Goal: Transaction & Acquisition: Purchase product/service

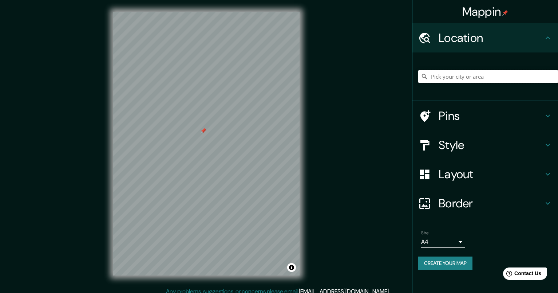
click at [447, 74] on input "Pick your city or area" at bounding box center [488, 76] width 140 height 13
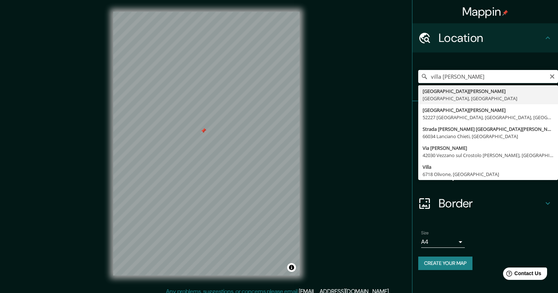
type input "[GEOGRAPHIC_DATA][PERSON_NAME], [GEOGRAPHIC_DATA], [GEOGRAPHIC_DATA]"
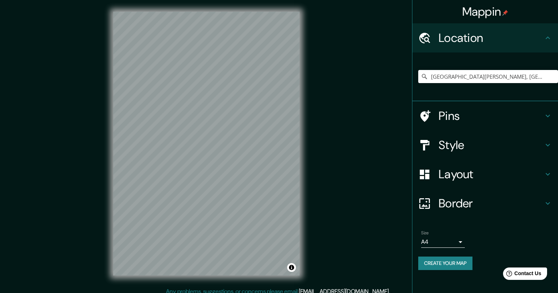
scroll to position [5, 0]
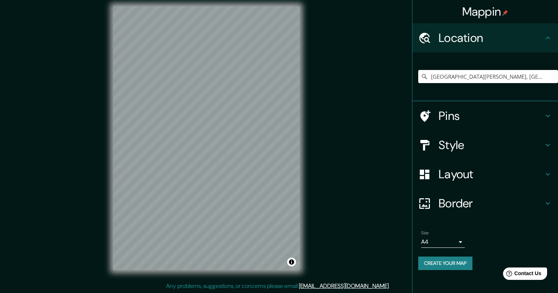
click at [450, 263] on button "Create your map" at bounding box center [445, 262] width 54 height 13
click at [427, 177] on icon at bounding box center [424, 173] width 9 height 9
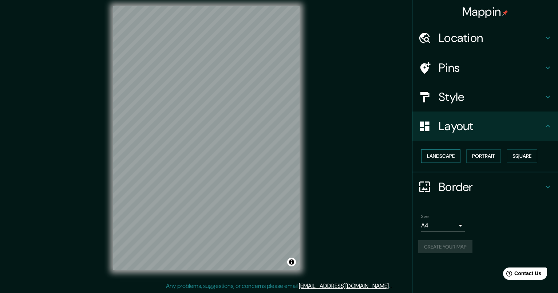
click at [445, 155] on button "Landscape" at bounding box center [440, 155] width 39 height 13
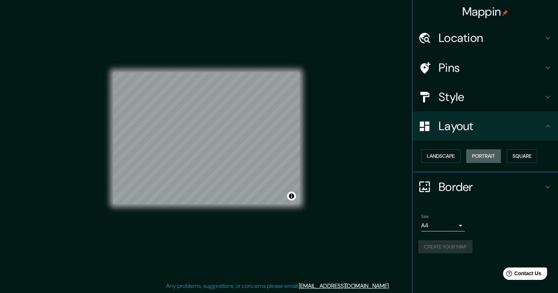
click at [482, 155] on button "Portrait" at bounding box center [483, 155] width 35 height 13
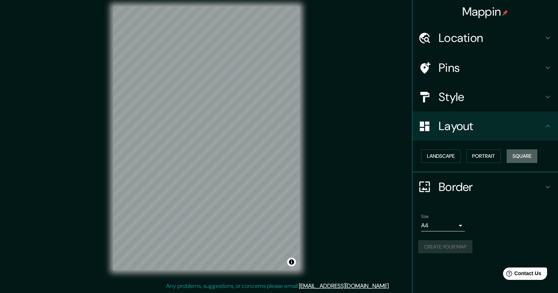
click at [530, 155] on button "Square" at bounding box center [522, 155] width 31 height 13
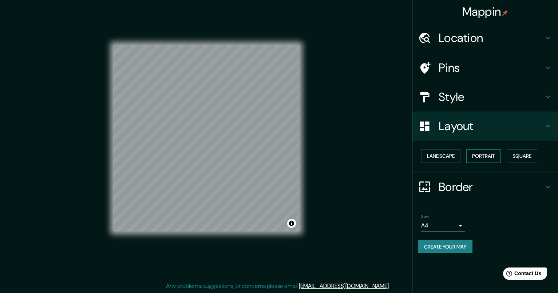
click at [501, 155] on button "Portrait" at bounding box center [483, 155] width 35 height 13
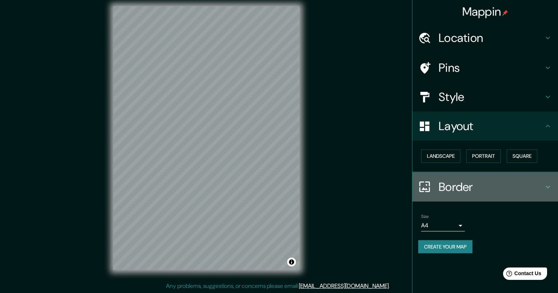
click at [425, 189] on icon at bounding box center [424, 186] width 13 height 13
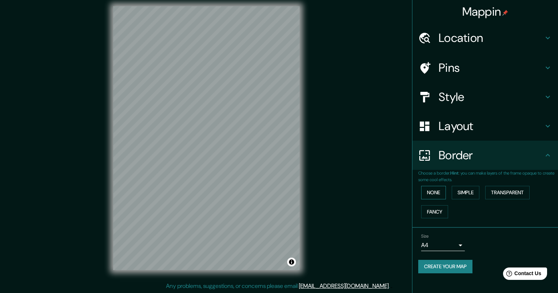
click at [435, 191] on button "None" at bounding box center [433, 192] width 25 height 13
click at [467, 191] on button "Simple" at bounding box center [466, 192] width 28 height 13
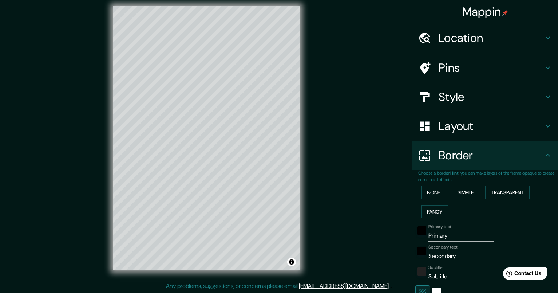
click at [471, 190] on button "Simple" at bounding box center [466, 192] width 28 height 13
type input "205"
type input "41"
click at [507, 190] on button "Transparent" at bounding box center [507, 192] width 44 height 13
drag, startPoint x: 297, startPoint y: 95, endPoint x: 303, endPoint y: 94, distance: 6.1
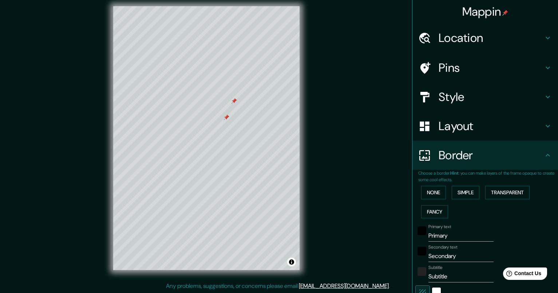
click at [306, 92] on div "© Mapbox © OpenStreetMap Improve this map" at bounding box center [207, 138] width 210 height 287
click at [217, 103] on div at bounding box center [216, 103] width 6 height 6
click at [435, 209] on button "Fancy" at bounding box center [434, 211] width 27 height 13
click at [440, 194] on button "None" at bounding box center [433, 192] width 25 height 13
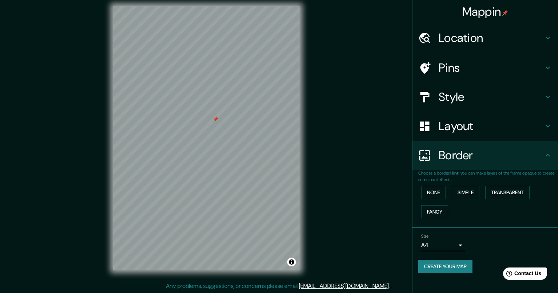
click at [499, 256] on div "Size A4 single Create your map" at bounding box center [485, 254] width 134 height 48
click at [437, 269] on button "Create your map" at bounding box center [445, 266] width 54 height 13
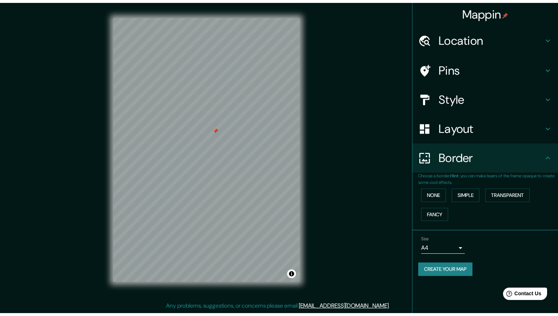
scroll to position [3, 0]
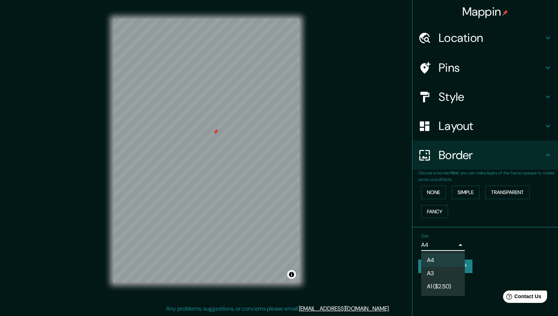
click at [461, 245] on body "Mappin Location Villa Martelli, Provincia de Buenos Aires, Argentina Pins Style…" at bounding box center [279, 155] width 558 height 316
click at [439, 272] on li "A3" at bounding box center [443, 273] width 44 height 13
type input "a4"
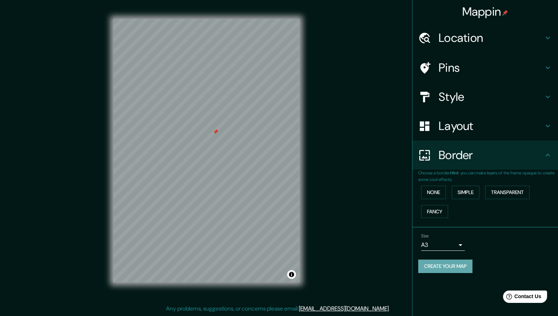
click at [443, 266] on button "Create your map" at bounding box center [445, 266] width 54 height 13
click at [453, 264] on button "Create your map" at bounding box center [445, 266] width 54 height 13
click at [456, 267] on button "Create your map" at bounding box center [445, 266] width 54 height 13
click at [434, 192] on button "None" at bounding box center [433, 192] width 25 height 13
click at [546, 158] on icon at bounding box center [548, 155] width 9 height 9
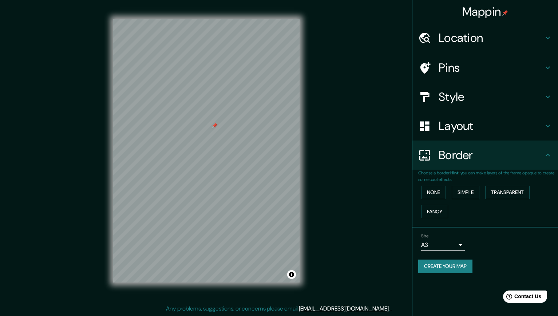
click at [549, 158] on icon at bounding box center [548, 155] width 9 height 9
click at [549, 125] on icon at bounding box center [548, 126] width 9 height 9
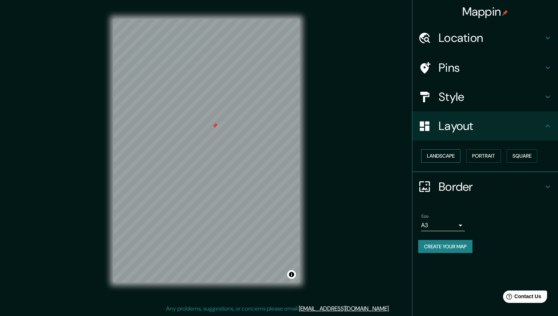
click at [442, 157] on button "Landscape" at bounding box center [440, 155] width 39 height 13
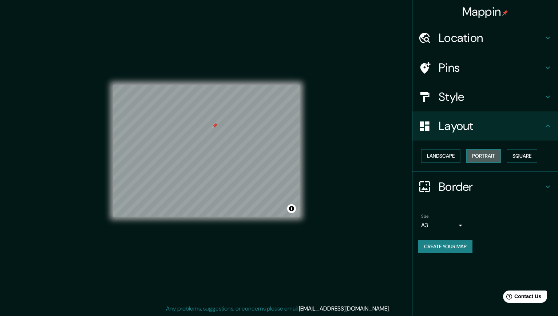
click at [495, 158] on button "Portrait" at bounding box center [483, 155] width 35 height 13
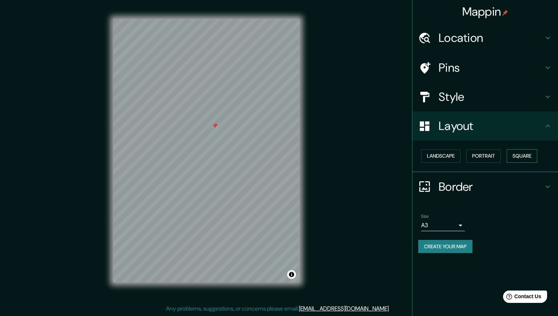
click at [527, 158] on button "Square" at bounding box center [522, 155] width 31 height 13
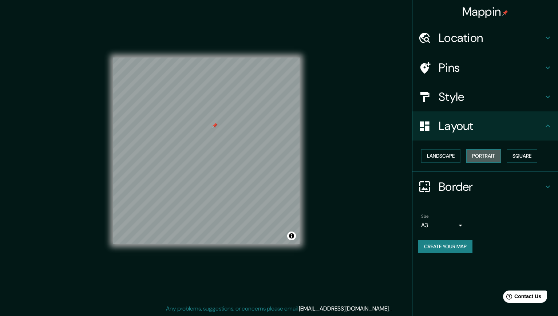
click at [496, 158] on button "Portrait" at bounding box center [483, 155] width 35 height 13
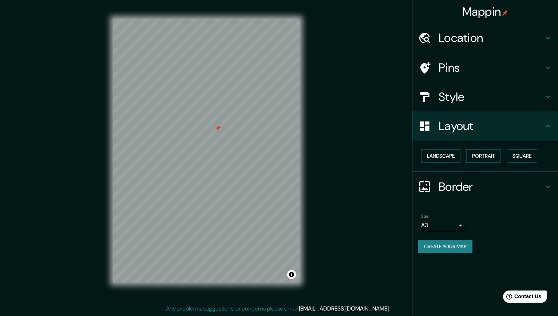
drag, startPoint x: 216, startPoint y: 125, endPoint x: 219, endPoint y: 127, distance: 3.9
click at [218, 127] on div at bounding box center [218, 128] width 6 height 6
click at [457, 249] on button "Create your map" at bounding box center [445, 246] width 54 height 13
click at [447, 69] on h4 "Pins" at bounding box center [491, 67] width 105 height 15
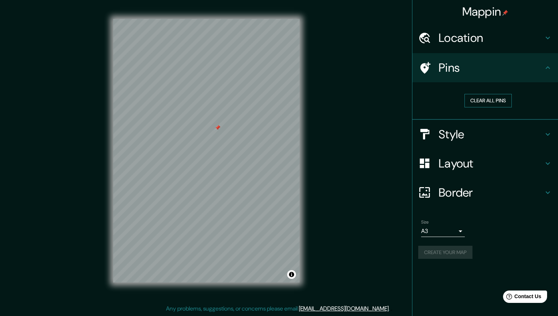
click at [489, 102] on button "Clear all pins" at bounding box center [488, 100] width 47 height 13
click at [547, 67] on icon at bounding box center [548, 67] width 4 height 3
click at [448, 252] on button "Create your map" at bounding box center [445, 252] width 54 height 13
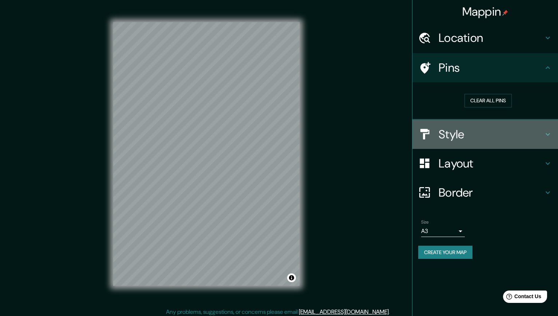
click at [451, 134] on h4 "Style" at bounding box center [491, 134] width 105 height 15
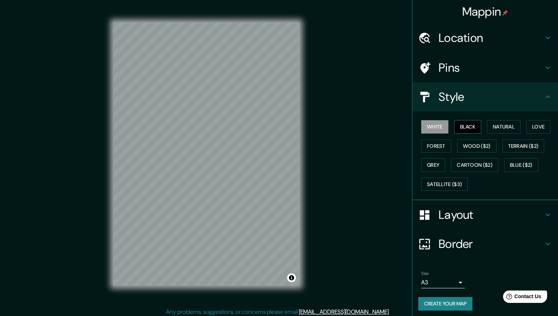
click at [465, 126] on button "Black" at bounding box center [467, 126] width 27 height 13
click at [497, 127] on button "Natural" at bounding box center [503, 126] width 33 height 13
click at [444, 127] on button "White" at bounding box center [434, 126] width 27 height 13
click at [437, 143] on button "Forest" at bounding box center [436, 145] width 30 height 13
click at [438, 125] on button "White" at bounding box center [434, 126] width 27 height 13
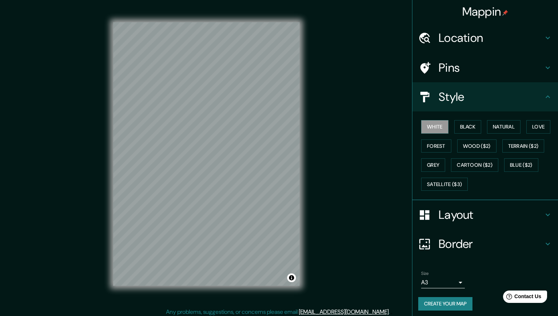
scroll to position [3, 0]
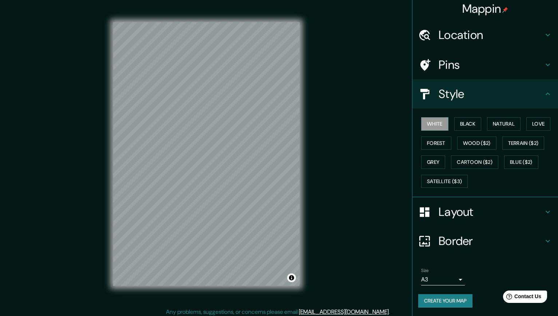
click at [465, 214] on h4 "Layout" at bounding box center [491, 212] width 105 height 15
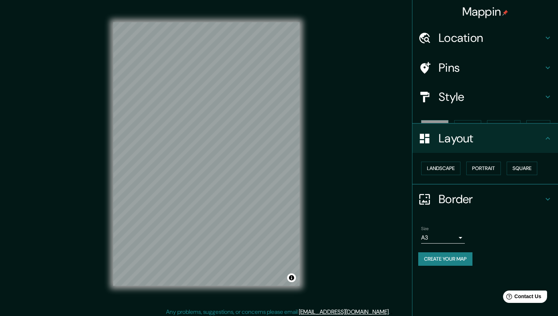
scroll to position [0, 0]
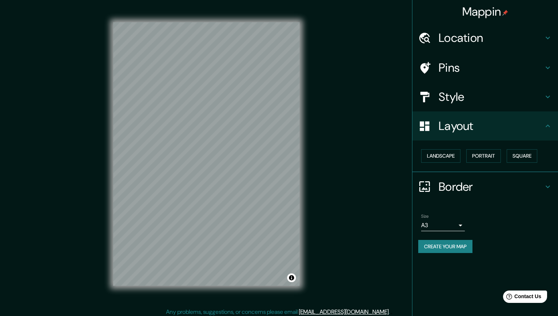
click at [457, 190] on h4 "Border" at bounding box center [491, 186] width 105 height 15
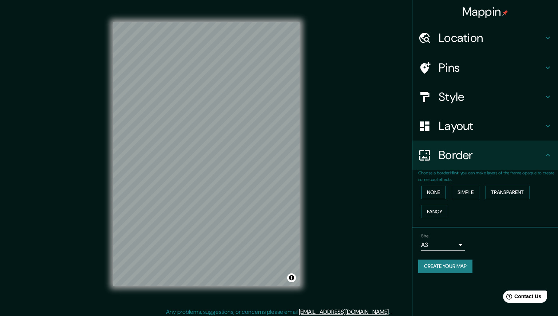
click at [438, 191] on button "None" at bounding box center [433, 192] width 25 height 13
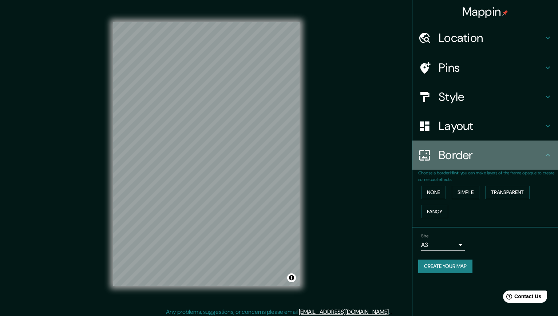
click at [454, 159] on h4 "Border" at bounding box center [491, 155] width 105 height 15
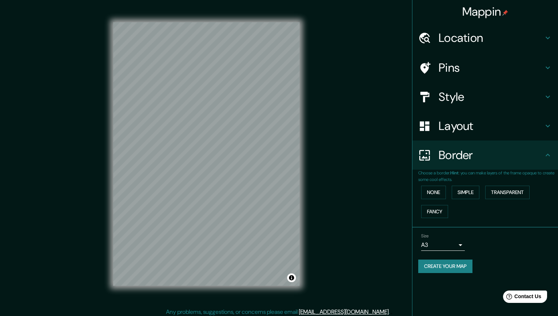
click at [484, 256] on div "Size A3 a4 Create your map" at bounding box center [485, 254] width 134 height 48
click at [455, 266] on button "Create your map" at bounding box center [445, 266] width 54 height 13
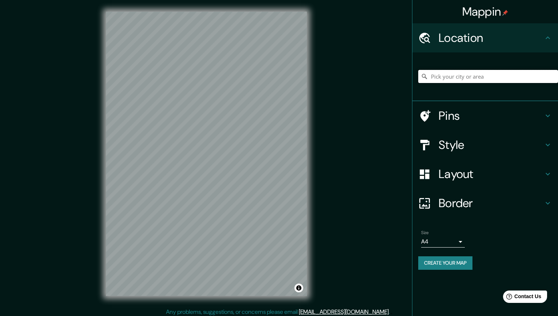
click at [457, 78] on input "Pick your city or area" at bounding box center [488, 76] width 140 height 13
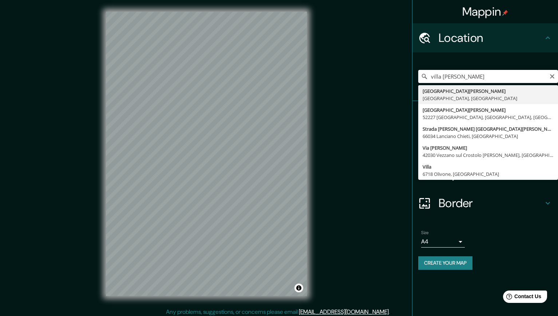
type input "[GEOGRAPHIC_DATA][PERSON_NAME], [GEOGRAPHIC_DATA], [GEOGRAPHIC_DATA]"
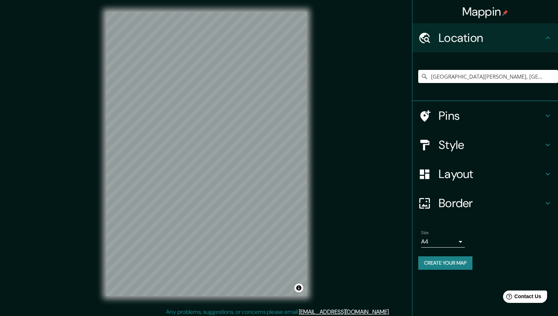
click at [444, 147] on h4 "Style" at bounding box center [491, 145] width 105 height 15
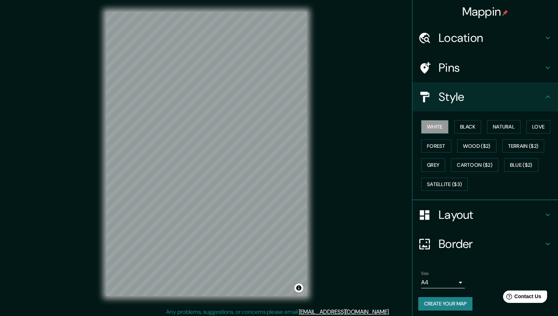
click at [437, 127] on button "White" at bounding box center [434, 126] width 27 height 13
click at [448, 100] on h4 "Style" at bounding box center [491, 97] width 105 height 15
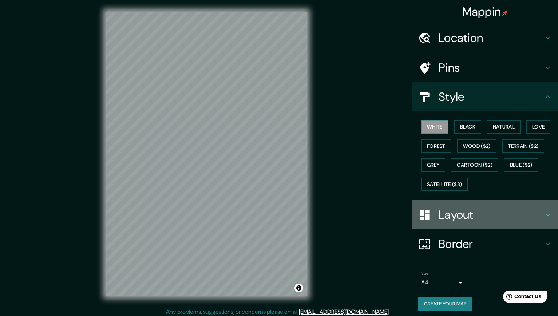
click at [448, 217] on h4 "Layout" at bounding box center [491, 215] width 105 height 15
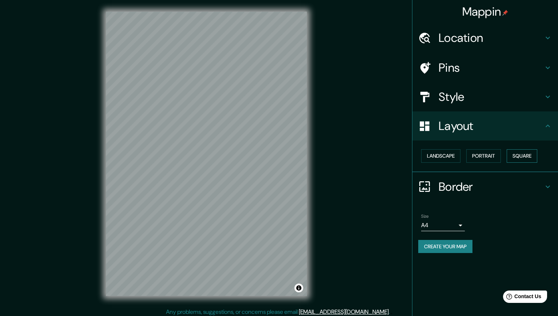
click at [534, 155] on button "Square" at bounding box center [522, 155] width 31 height 13
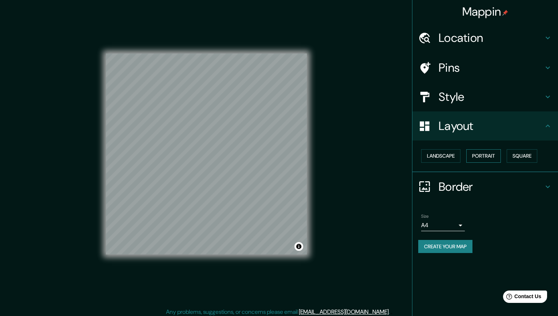
click at [492, 155] on button "Portrait" at bounding box center [483, 155] width 35 height 13
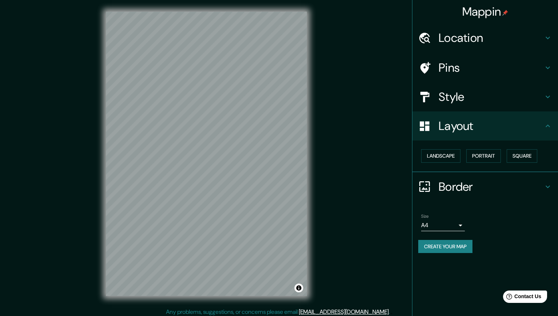
click at [432, 125] on div at bounding box center [428, 126] width 20 height 13
click at [424, 189] on icon at bounding box center [424, 186] width 11 height 11
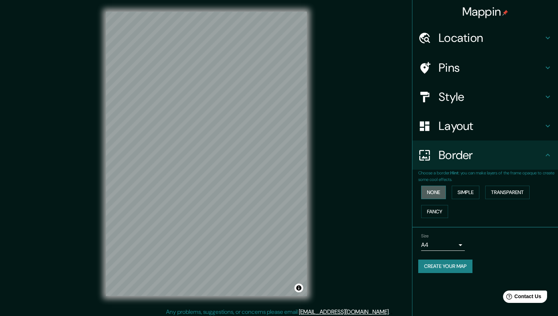
click at [435, 194] on button "None" at bounding box center [433, 192] width 25 height 13
click at [443, 265] on button "Create your map" at bounding box center [445, 266] width 54 height 13
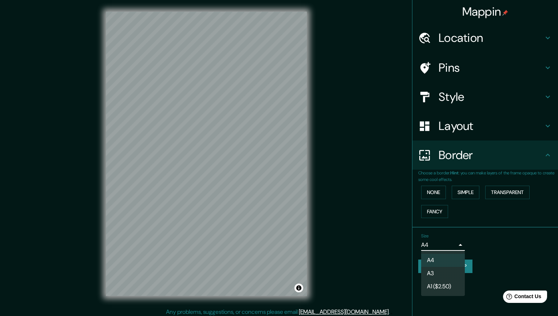
click at [453, 246] on body "Mappin Location Villa Martelli, Provincia de Buenos Aires, Argentina Pins Style…" at bounding box center [279, 158] width 558 height 316
click at [435, 273] on li "A3" at bounding box center [443, 273] width 44 height 13
type input "a4"
click at [439, 268] on button "Create your map" at bounding box center [445, 266] width 54 height 13
click at [442, 264] on button "Create your map" at bounding box center [445, 266] width 54 height 13
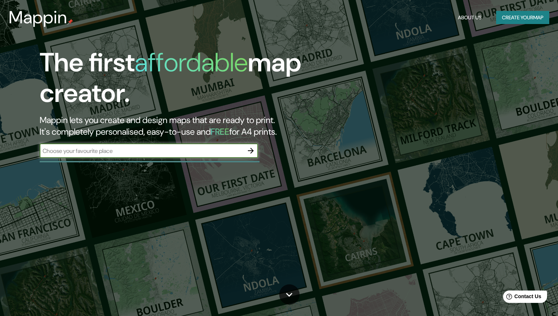
click at [99, 151] on input "text" at bounding box center [142, 151] width 204 height 8
type input "villa [PERSON_NAME]"
click at [250, 151] on icon "button" at bounding box center [250, 150] width 9 height 9
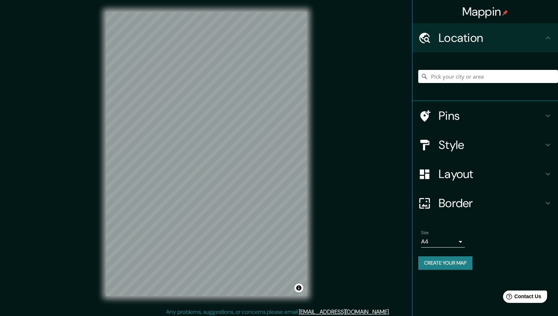
click at [447, 246] on body "Mappin Location Pins Style Layout Border Choose a border. Hint : you can make l…" at bounding box center [279, 158] width 558 height 316
click at [438, 266] on li "A3" at bounding box center [443, 270] width 44 height 13
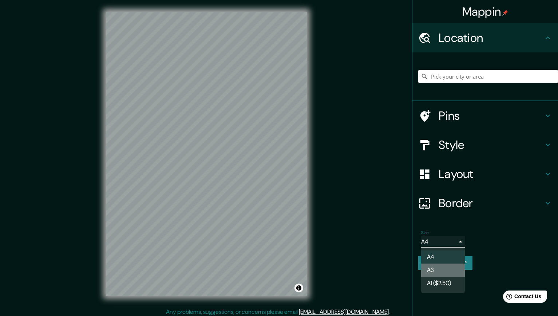
type input "a4"
click at [446, 262] on button "Create your map" at bounding box center [445, 262] width 54 height 13
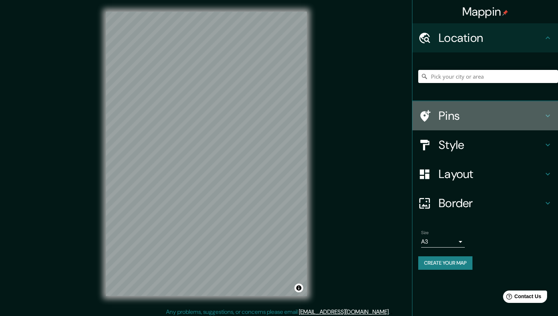
click at [453, 119] on h4 "Pins" at bounding box center [491, 115] width 105 height 15
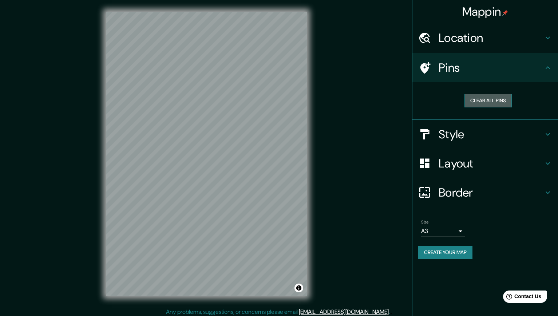
click at [482, 103] on button "Clear all pins" at bounding box center [488, 100] width 47 height 13
click at [470, 41] on h4 "Location" at bounding box center [491, 38] width 105 height 15
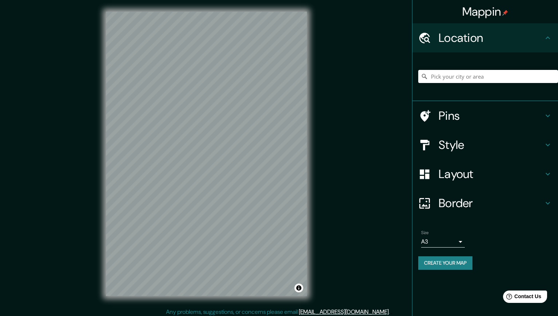
click at [457, 202] on h4 "Border" at bounding box center [491, 203] width 105 height 15
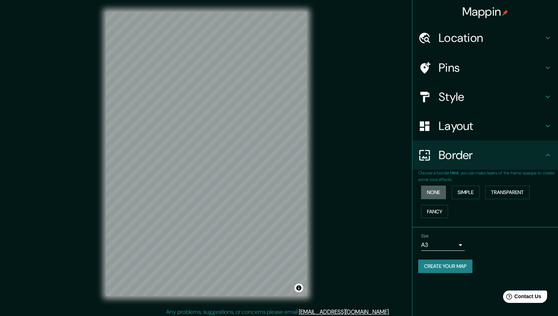
click at [432, 193] on button "None" at bounding box center [433, 192] width 25 height 13
click at [461, 193] on button "Simple" at bounding box center [466, 192] width 28 height 13
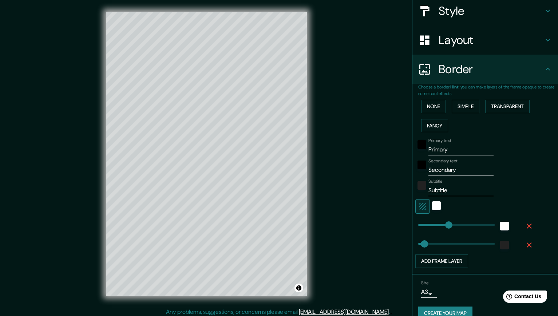
scroll to position [98, 0]
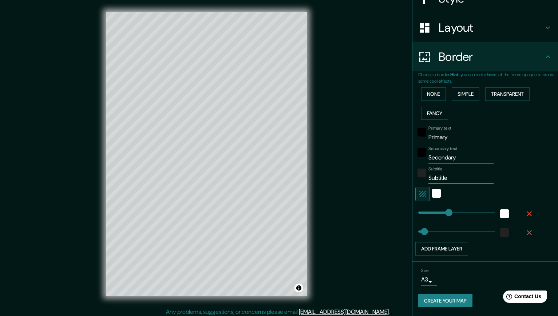
click at [447, 139] on input "Primary" at bounding box center [461, 137] width 65 height 12
drag, startPoint x: 445, startPoint y: 138, endPoint x: 405, endPoint y: 137, distance: 40.4
click at [405, 137] on div "Mappin Location Pins Style Layout Border Choose a border. Hint : you can make l…" at bounding box center [279, 159] width 558 height 319
type input "V"
type input "221"
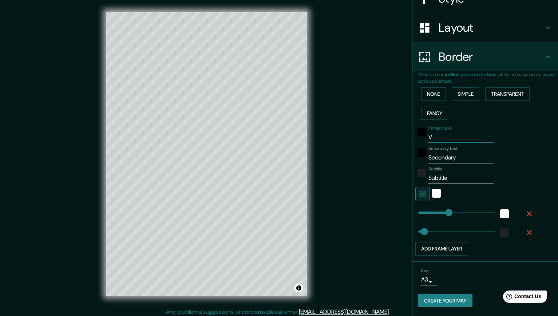
type input "44"
type input "Vo"
type input "221"
type input "44"
type input "V"
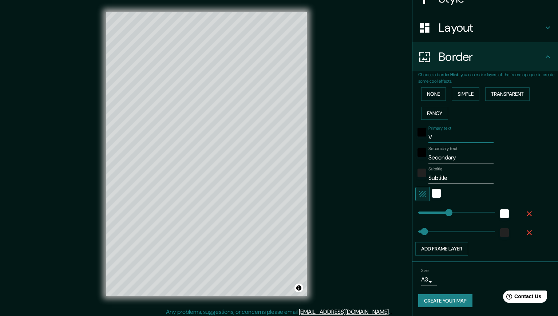
type input "221"
type input "44"
type input "Vi"
type input "221"
type input "44"
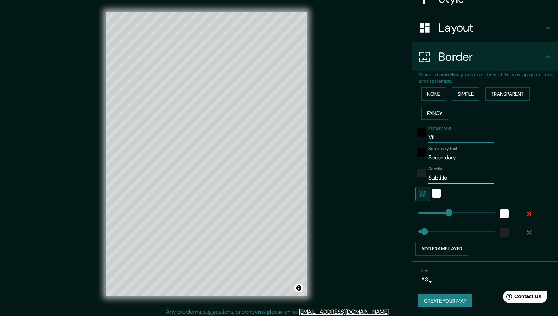
type input "Vill"
type input "221"
type input "44"
type input "Villa"
type input "221"
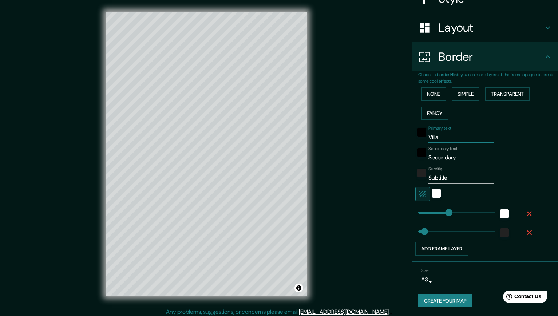
type input "44"
type input "Villa Ma"
type input "221"
type input "44"
type input "Villa Mar"
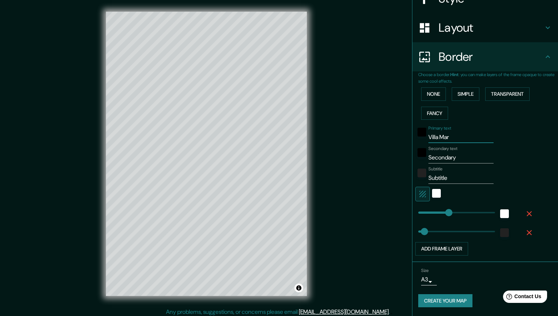
type input "221"
type input "44"
type input "Villa Marte"
type input "221"
type input "44"
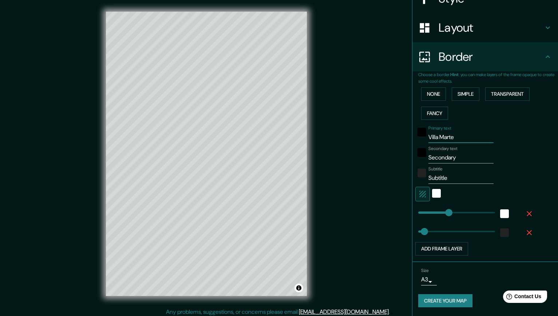
type input "Villa Martei"
type input "221"
type input "44"
type input "Villa Marte"
type input "221"
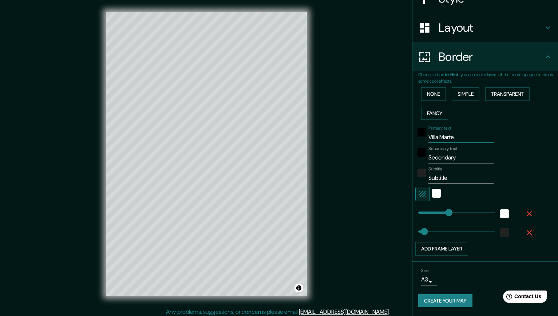
type input "44"
type input "Villa Martell"
type input "221"
type input "44"
type input "Villa Martell"
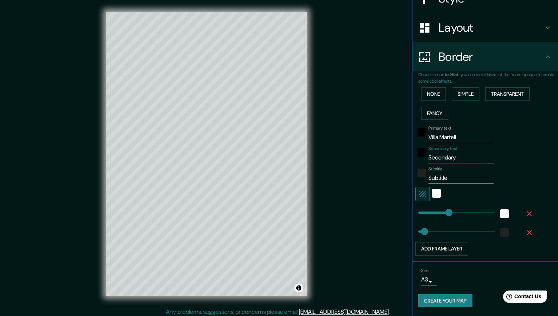
click at [463, 156] on input "Secondary" at bounding box center [461, 158] width 65 height 12
drag, startPoint x: 427, startPoint y: 159, endPoint x: 419, endPoint y: 158, distance: 8.0
click at [419, 158] on div "Secondary text Secondary" at bounding box center [474, 154] width 119 height 17
type input "P"
type input "221"
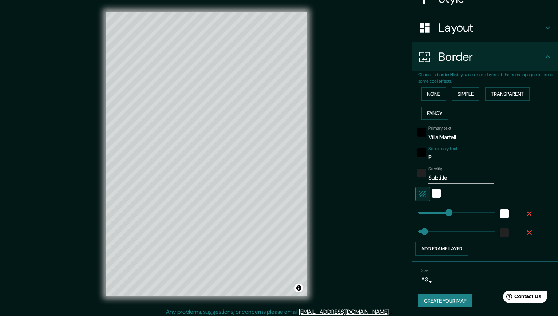
type input "44"
type input "Pro"
type input "221"
type input "44"
type input "Provi"
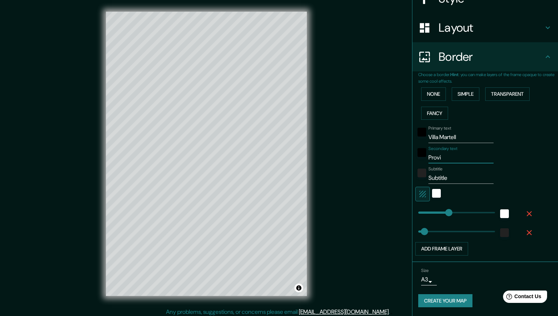
type input "221"
type input "44"
type input "Provin"
type input "221"
type input "44"
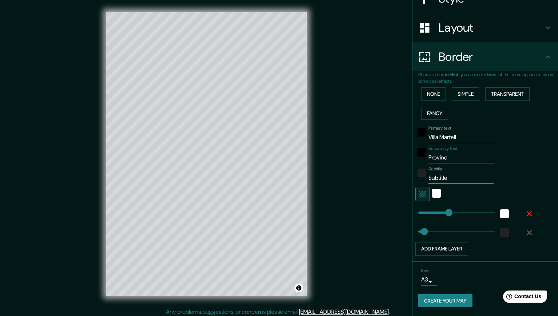
type input "Provinci"
type input "221"
type input "44"
type input "Provincia"
type input "221"
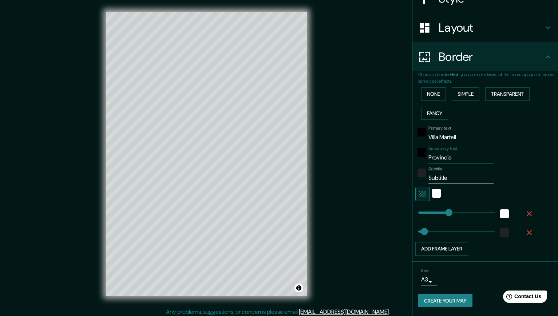
type input "44"
type input "Provincia d"
type input "221"
type input "44"
type input "Provincia de"
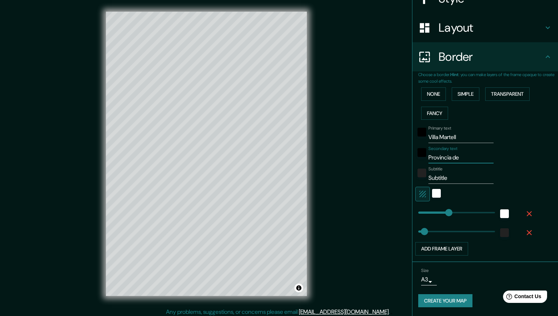
type input "221"
type input "44"
type input "Provincia de B"
type input "221"
type input "44"
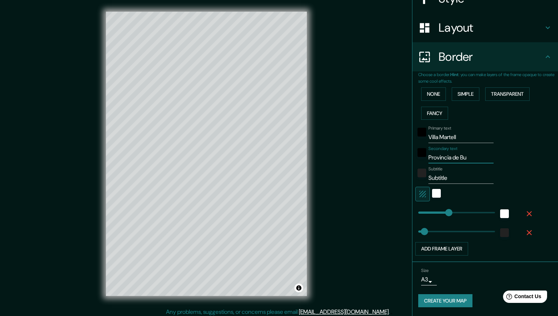
type input "Provincia de Bue"
type input "221"
type input "44"
type input "Provincia de Buenos"
type input "221"
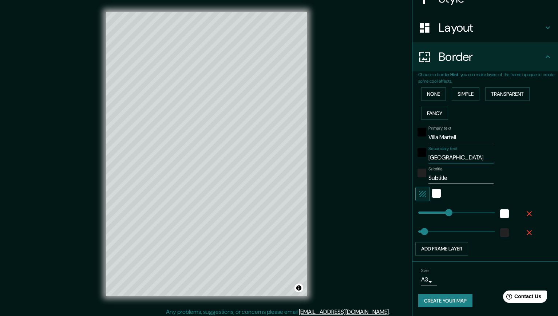
type input "44"
type input "Provincia de Buenos A"
type input "221"
type input "44"
type input "Provincia de Buenos Ai"
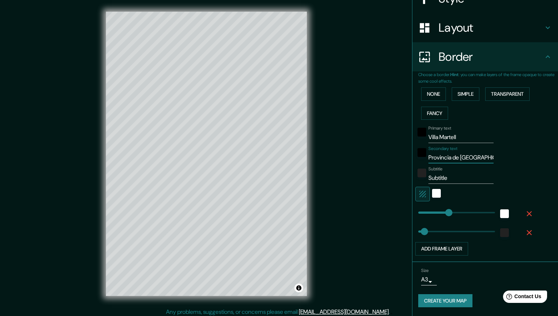
type input "221"
type input "44"
type input "Provincia de Buenos Aire"
type input "221"
type input "44"
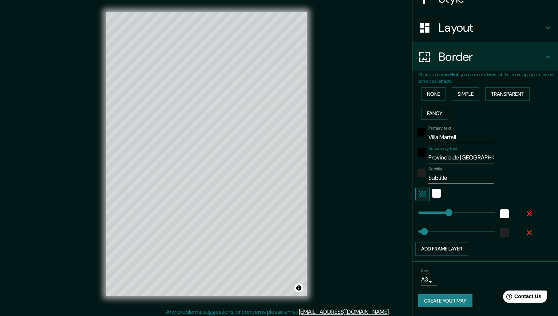
type input "Provincia de Buenos Aires"
type input "221"
type input "44"
type input "221"
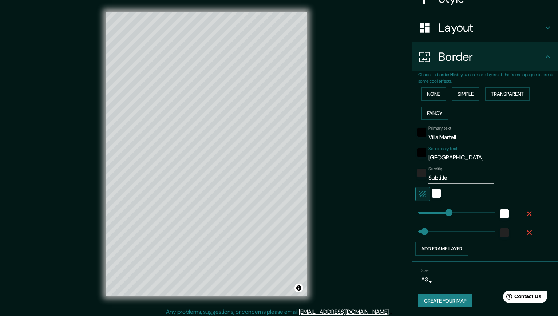
type input "Provincia de Buenos Aires"
type input "168"
drag, startPoint x: 445, startPoint y: 212, endPoint x: 442, endPoint y: 212, distance: 3.7
type input "44"
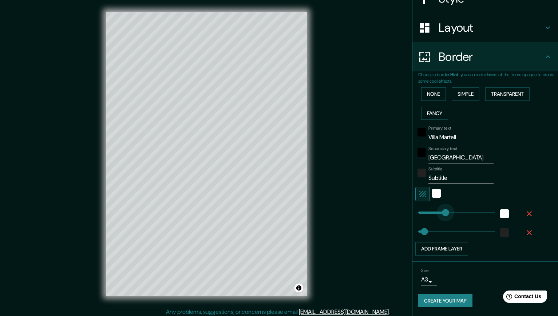
type input "202"
drag, startPoint x: 442, startPoint y: 212, endPoint x: 446, endPoint y: 212, distance: 4.7
type input "44"
type input "233"
drag, startPoint x: 446, startPoint y: 212, endPoint x: 451, endPoint y: 212, distance: 4.4
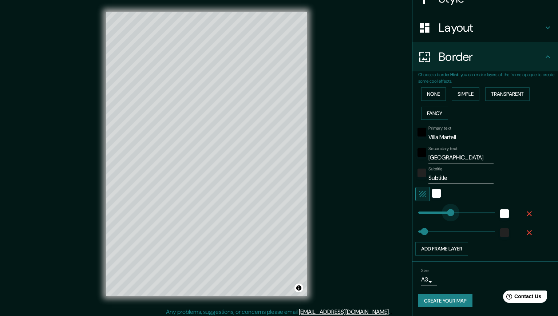
type input "44"
type input "273"
drag, startPoint x: 450, startPoint y: 212, endPoint x: 456, endPoint y: 212, distance: 5.8
type input "44"
type input "286"
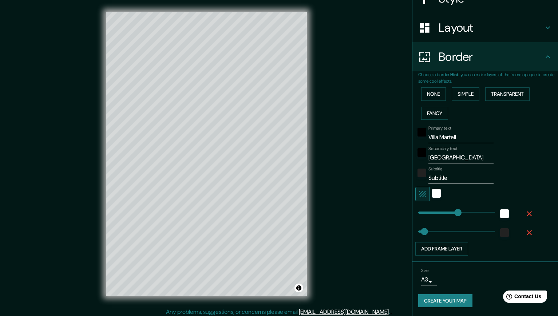
scroll to position [3, 0]
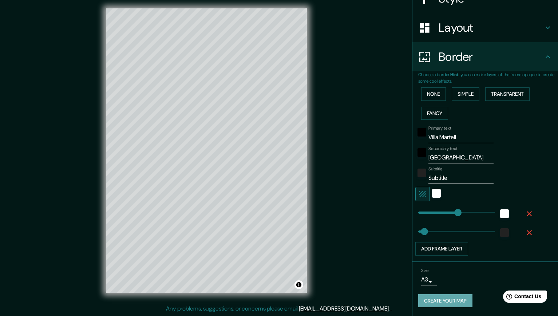
click at [450, 298] on button "Create your map" at bounding box center [445, 300] width 54 height 13
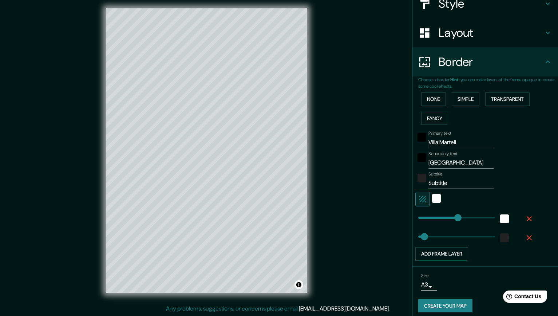
scroll to position [0, 0]
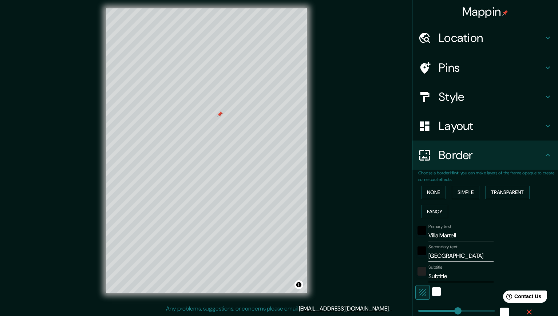
click at [457, 70] on h4 "Pins" at bounding box center [491, 67] width 105 height 15
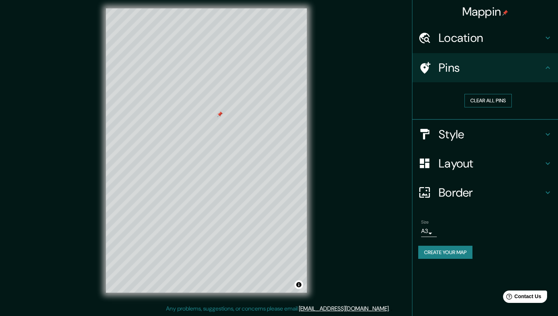
click at [470, 100] on button "Clear all pins" at bounding box center [488, 100] width 47 height 13
click at [300, 285] on button "Toggle attribution" at bounding box center [299, 284] width 9 height 9
click at [282, 284] on link "Improve this map" at bounding box center [275, 284] width 36 height 5
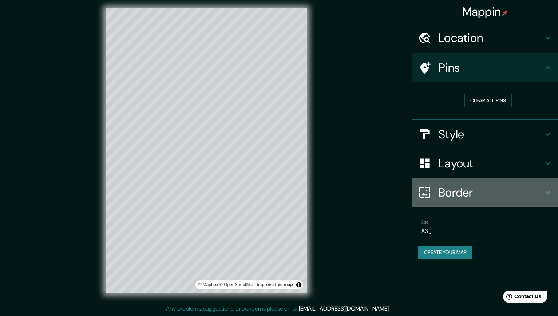
click at [457, 196] on h4 "Border" at bounding box center [491, 192] width 105 height 15
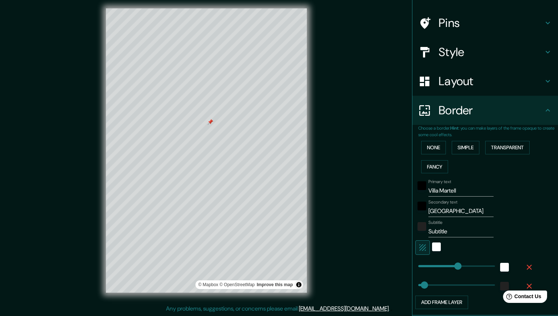
scroll to position [44, 0]
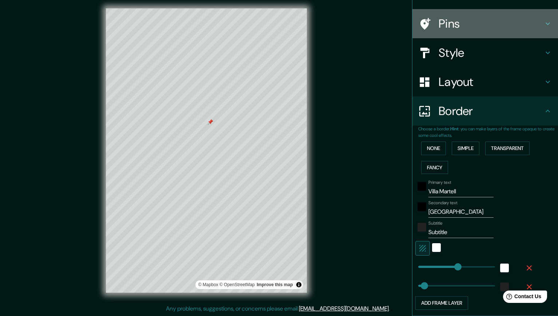
click at [454, 14] on div "Pins" at bounding box center [485, 23] width 146 height 29
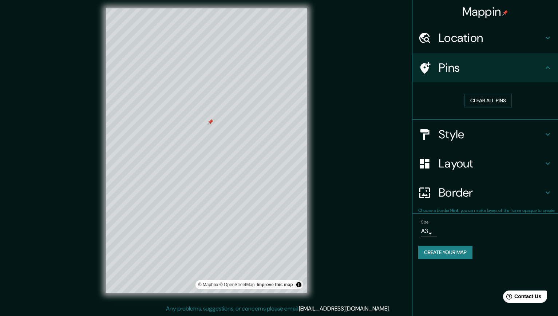
scroll to position [0, 0]
click at [479, 104] on button "Clear all pins" at bounding box center [488, 100] width 47 height 13
click at [466, 41] on h4 "Location" at bounding box center [491, 38] width 105 height 15
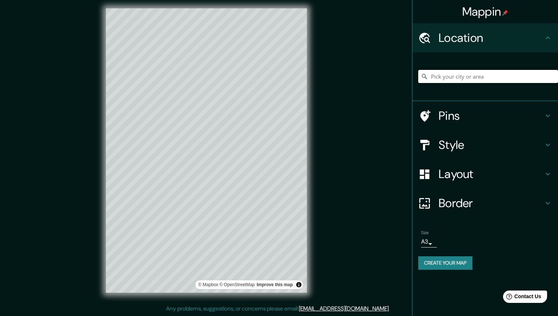
click at [450, 74] on input "Pick your city or area" at bounding box center [488, 76] width 140 height 13
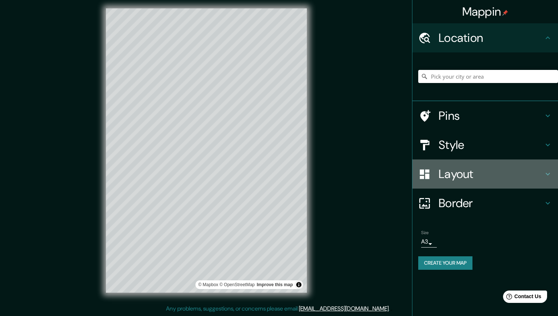
click at [454, 171] on h4 "Layout" at bounding box center [491, 174] width 105 height 15
type input "44"
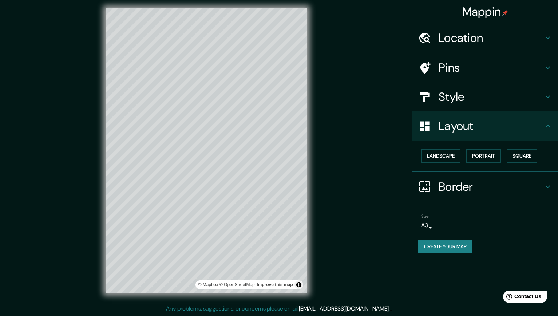
drag, startPoint x: 445, startPoint y: 247, endPoint x: 438, endPoint y: 246, distance: 7.0
click at [441, 246] on button "Create your map" at bounding box center [445, 246] width 54 height 13
click at [428, 224] on body "Mappin Location Pins Style Layout Landscape Portrait Square Border Choose a bor…" at bounding box center [279, 155] width 558 height 316
click at [426, 236] on li "A4" at bounding box center [428, 240] width 36 height 13
type input "single"
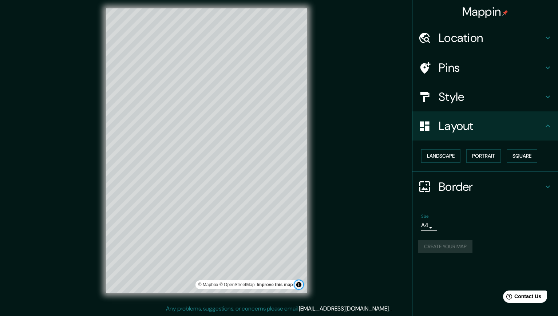
click at [299, 287] on button "Toggle attribution" at bounding box center [299, 284] width 9 height 9
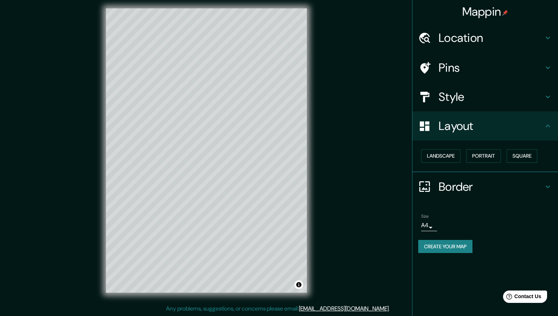
click at [451, 242] on button "Create your map" at bounding box center [445, 246] width 54 height 13
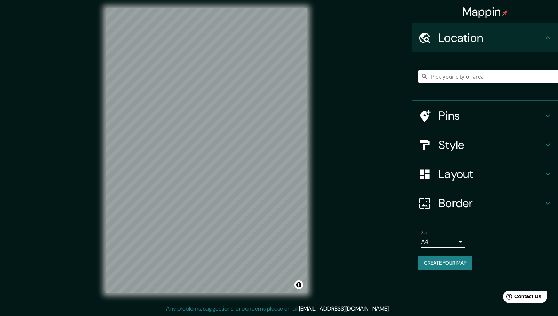
click at [439, 78] on input "Pick your city or area" at bounding box center [488, 76] width 140 height 13
type input "[GEOGRAPHIC_DATA][PERSON_NAME], [GEOGRAPHIC_DATA], [GEOGRAPHIC_DATA]"
click at [453, 204] on h4 "Border" at bounding box center [491, 203] width 105 height 15
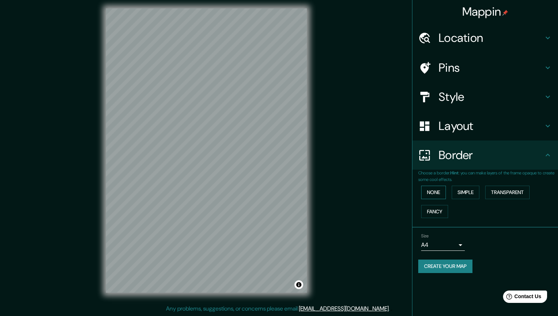
click at [429, 188] on button "None" at bounding box center [433, 192] width 25 height 13
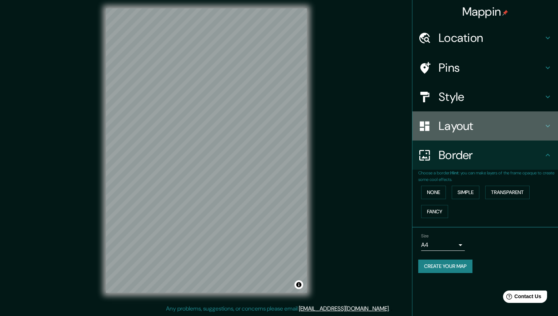
click at [451, 127] on h4 "Layout" at bounding box center [491, 126] width 105 height 15
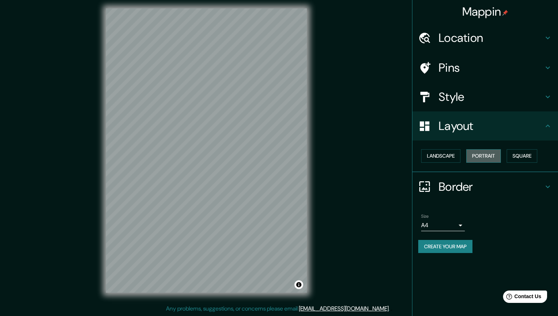
click at [487, 156] on button "Portrait" at bounding box center [483, 155] width 35 height 13
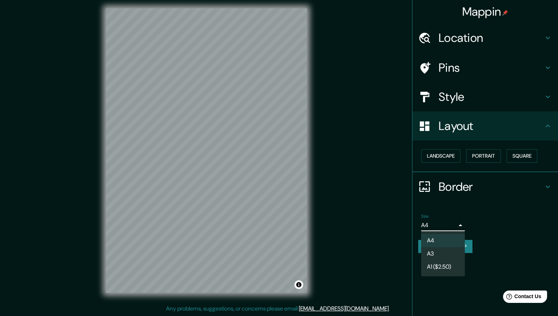
click at [439, 225] on body "Mappin Location [GEOGRAPHIC_DATA][PERSON_NAME], [GEOGRAPHIC_DATA], [GEOGRAPHIC_…" at bounding box center [279, 155] width 558 height 316
click at [434, 253] on li "A3" at bounding box center [443, 253] width 44 height 13
type input "a4"
click at [442, 247] on button "Create your map" at bounding box center [445, 246] width 54 height 13
click at [457, 240] on button "Create your map" at bounding box center [445, 246] width 54 height 13
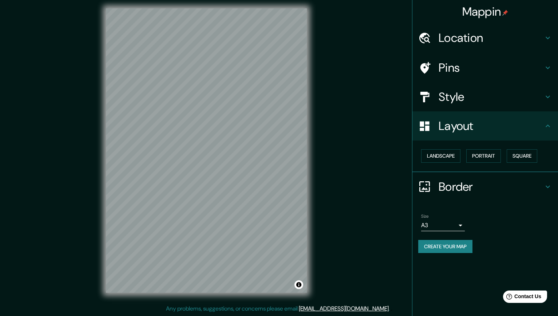
click at [455, 191] on h4 "Border" at bounding box center [491, 186] width 105 height 15
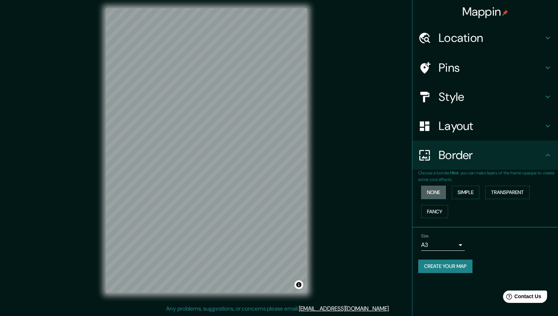
click at [436, 196] on button "None" at bounding box center [433, 192] width 25 height 13
click at [445, 264] on button "Create your map" at bounding box center [445, 266] width 54 height 13
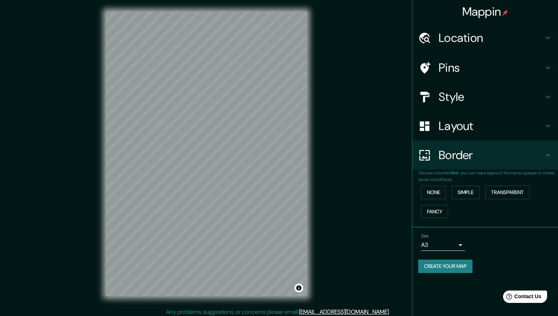
click at [492, 14] on h4 "Mappin" at bounding box center [485, 11] width 46 height 15
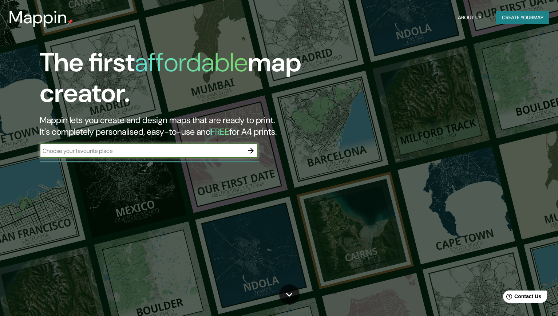
click at [510, 19] on button "Create your map" at bounding box center [522, 17] width 53 height 13
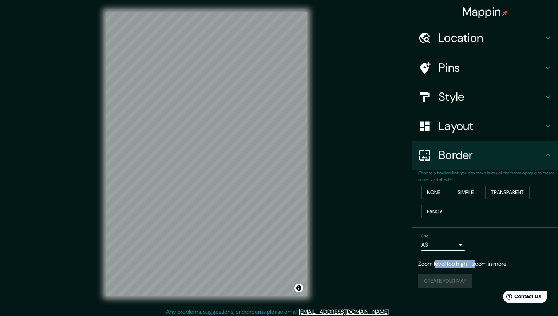
drag, startPoint x: 438, startPoint y: 265, endPoint x: 479, endPoint y: 265, distance: 41.5
click at [479, 265] on p "Zoom level too high - zoom in more" at bounding box center [485, 264] width 134 height 9
click at [481, 264] on p "Zoom level too high - zoom in more" at bounding box center [485, 264] width 134 height 9
click at [451, 268] on button "Create your map" at bounding box center [445, 266] width 54 height 13
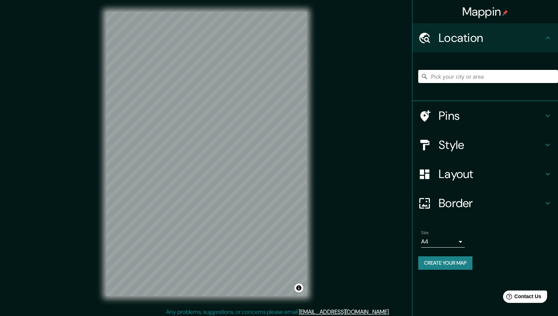
scroll to position [1, 0]
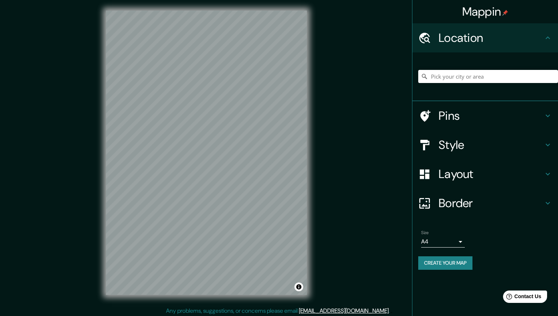
click at [433, 242] on body "Mappin Location Pins Style Layout Border Choose a border. Hint : you can make l…" at bounding box center [279, 157] width 558 height 316
click at [430, 265] on li "A3" at bounding box center [443, 270] width 44 height 13
click at [436, 264] on button "Create your map" at bounding box center [445, 262] width 54 height 13
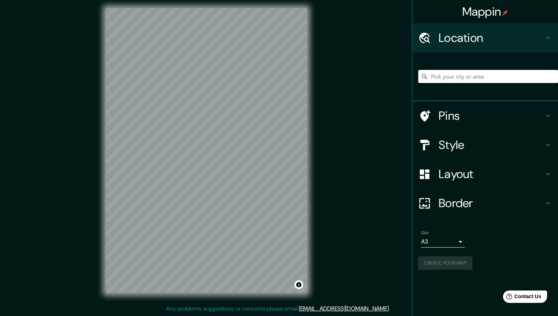
scroll to position [3, 0]
click at [466, 42] on h4 "Location" at bounding box center [491, 38] width 105 height 15
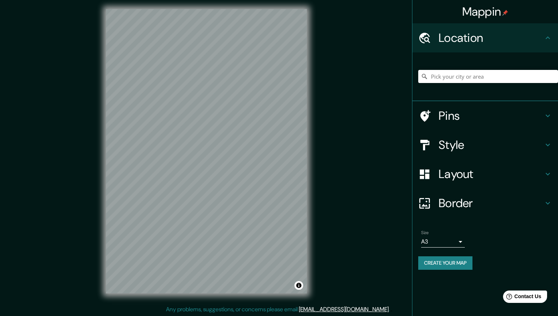
scroll to position [3, 0]
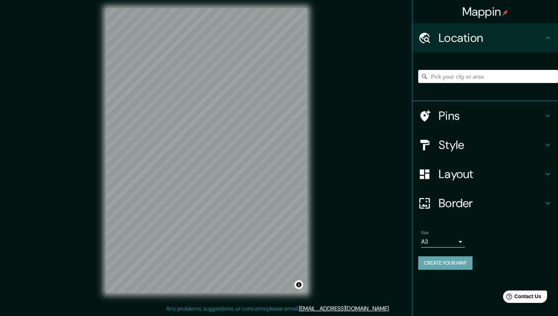
click at [450, 265] on button "Create your map" at bounding box center [445, 262] width 54 height 13
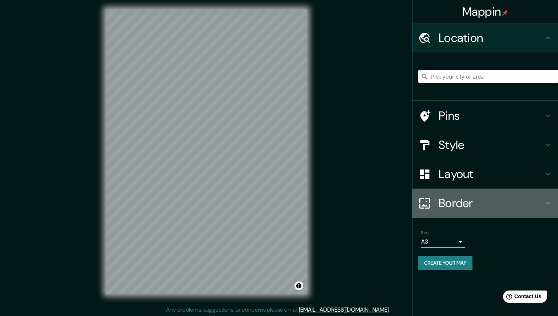
click at [455, 199] on h4 "Border" at bounding box center [491, 203] width 105 height 15
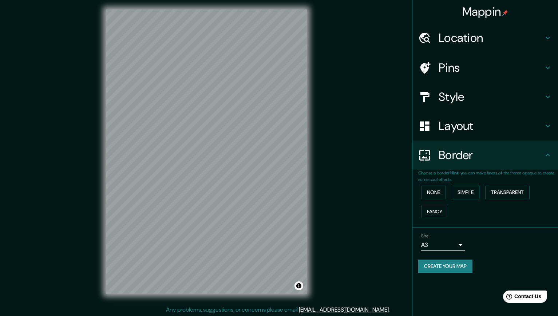
click at [464, 193] on button "Simple" at bounding box center [466, 192] width 28 height 13
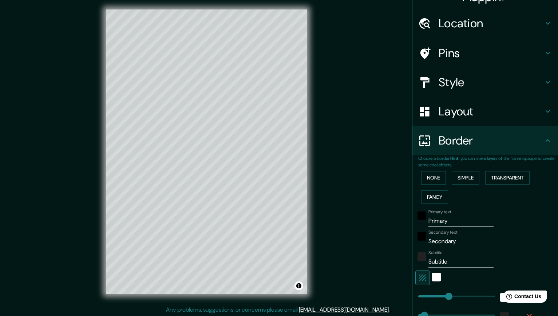
scroll to position [13, 0]
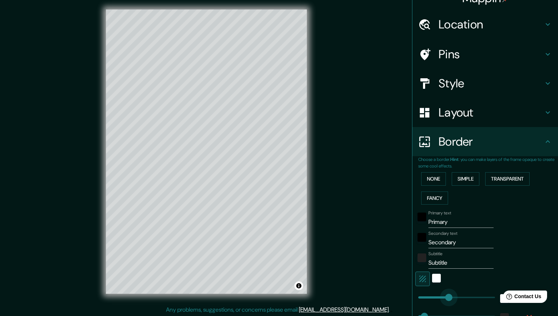
type input "215"
type input "44"
type input "246"
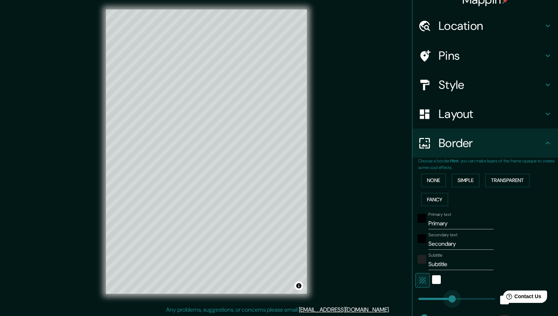
type input "44"
type input "367"
type input "44"
type input "419"
type input "44"
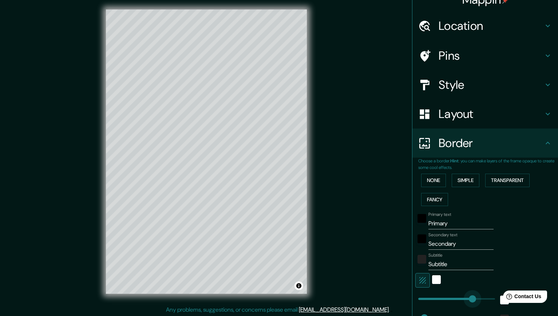
type input "385"
type input "44"
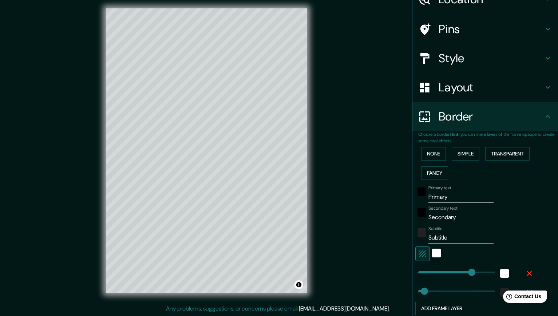
scroll to position [98, 0]
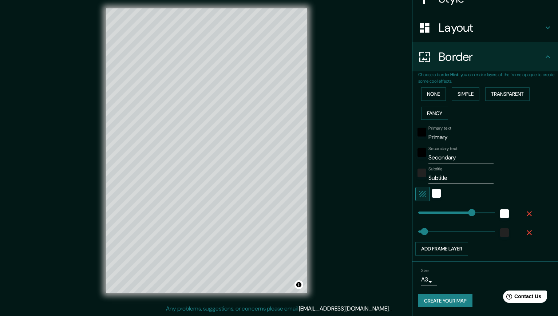
click at [461, 302] on button "Create your map" at bounding box center [445, 300] width 54 height 13
click at [438, 95] on button "None" at bounding box center [433, 93] width 25 height 13
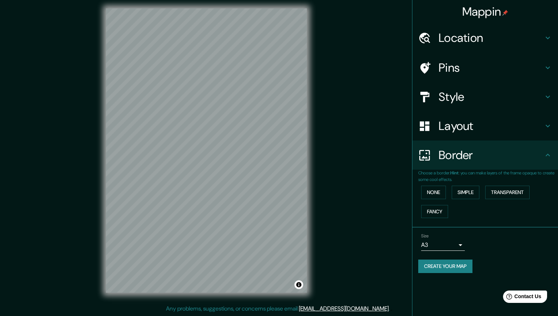
scroll to position [0, 0]
click at [438, 264] on button "Create your map" at bounding box center [445, 266] width 54 height 13
click at [443, 265] on button "Create your map" at bounding box center [445, 266] width 54 height 13
click at [432, 197] on button "None" at bounding box center [433, 192] width 25 height 13
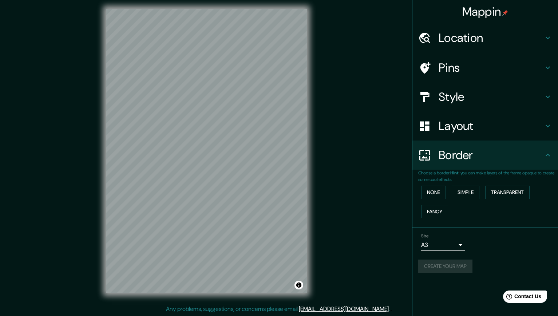
click at [453, 129] on h4 "Layout" at bounding box center [491, 126] width 105 height 15
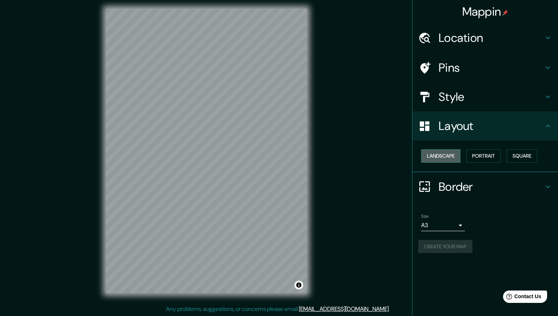
click at [436, 155] on button "Landscape" at bounding box center [440, 155] width 39 height 13
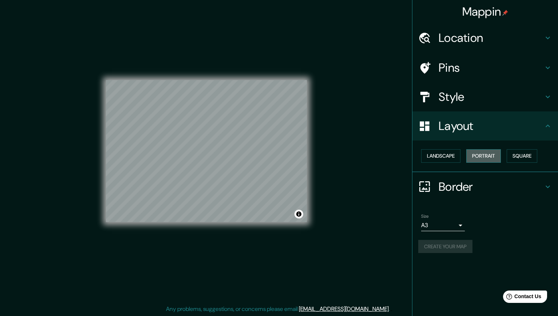
click at [490, 155] on button "Portrait" at bounding box center [483, 155] width 35 height 13
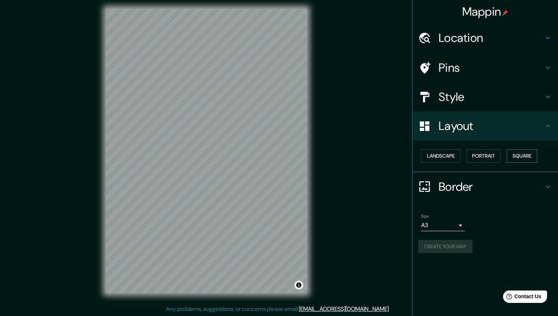
click at [522, 158] on button "Square" at bounding box center [522, 155] width 31 height 13
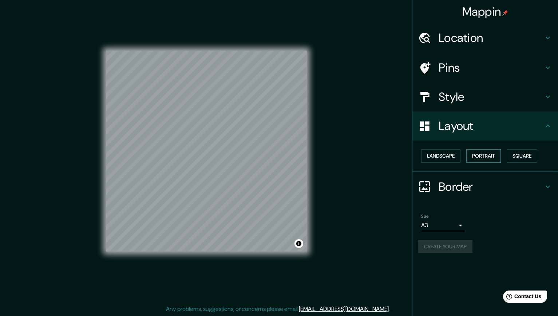
click at [501, 157] on button "Portrait" at bounding box center [483, 155] width 35 height 13
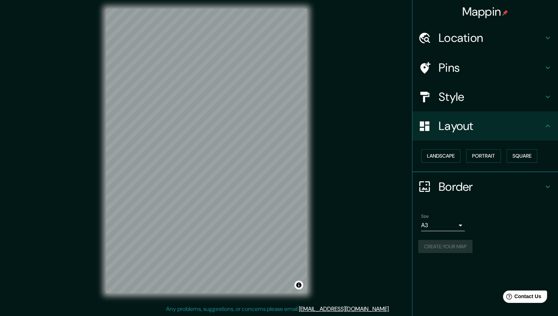
click at [459, 107] on div "Style" at bounding box center [485, 96] width 146 height 29
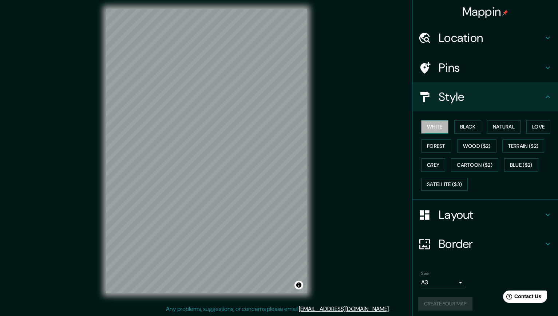
click at [441, 126] on button "White" at bounding box center [434, 126] width 27 height 13
click at [437, 159] on button "Grey" at bounding box center [433, 164] width 24 height 13
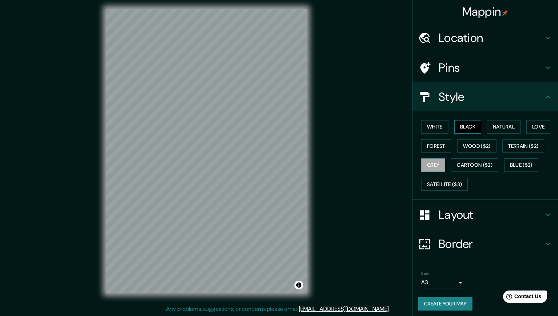
click at [473, 128] on button "Black" at bounding box center [467, 126] width 27 height 13
click at [491, 127] on button "Natural" at bounding box center [503, 126] width 33 height 13
click at [544, 125] on button "Love" at bounding box center [538, 126] width 24 height 13
click at [439, 145] on button "Forest" at bounding box center [436, 145] width 30 height 13
click at [437, 127] on button "White" at bounding box center [434, 126] width 27 height 13
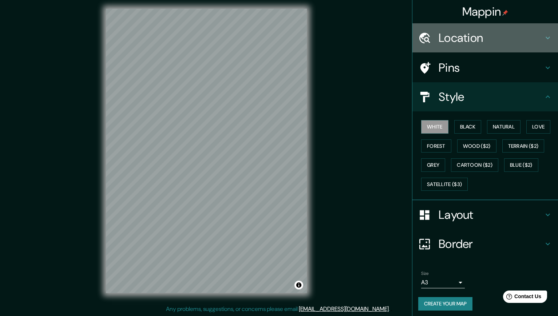
click at [458, 42] on h4 "Location" at bounding box center [491, 38] width 105 height 15
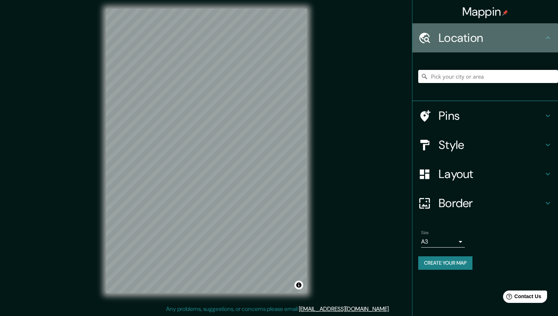
click at [458, 42] on h4 "Location" at bounding box center [491, 38] width 105 height 15
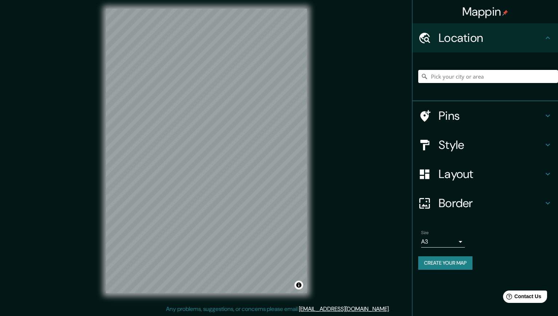
click at [444, 264] on button "Create your map" at bounding box center [445, 262] width 54 height 13
click at [423, 11] on div "Mappin" at bounding box center [485, 11] width 146 height 23
click at [486, 15] on h4 "Mappin" at bounding box center [485, 11] width 46 height 15
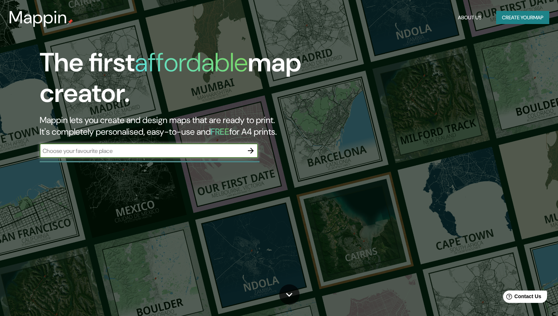
click at [131, 151] on input "text" at bounding box center [142, 151] width 204 height 8
type input "villa [PERSON_NAME]"
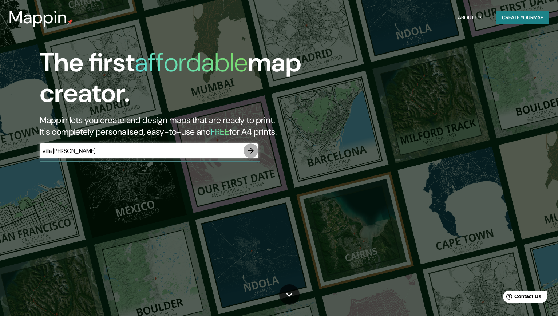
click at [251, 153] on icon "button" at bounding box center [251, 151] width 6 height 6
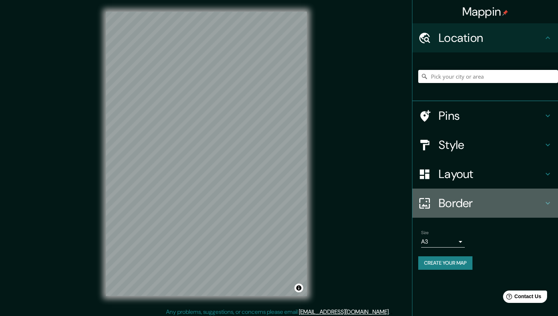
click at [442, 197] on h4 "Border" at bounding box center [491, 203] width 105 height 15
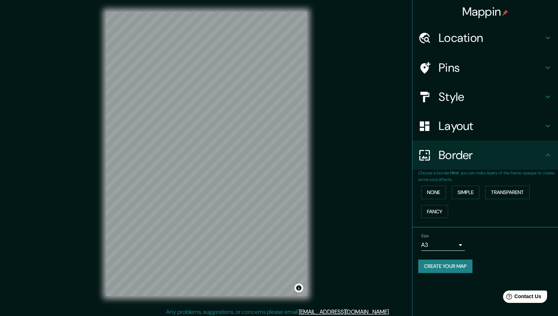
click at [463, 129] on h4 "Layout" at bounding box center [491, 126] width 105 height 15
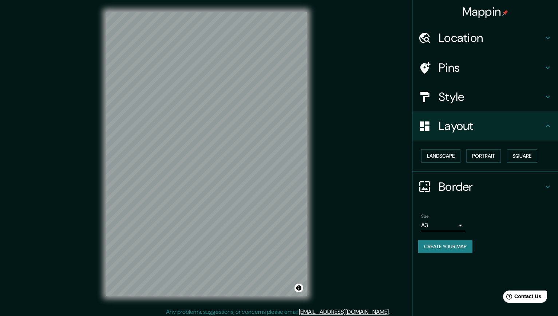
click at [466, 84] on div "Style" at bounding box center [485, 96] width 146 height 29
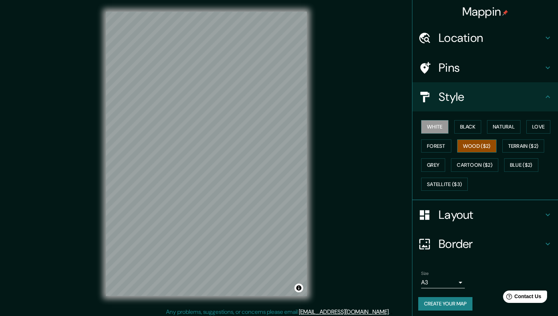
click at [479, 146] on button "Wood ($2)" at bounding box center [476, 145] width 39 height 13
click at [510, 148] on button "Terrain ($2)" at bounding box center [523, 145] width 42 height 13
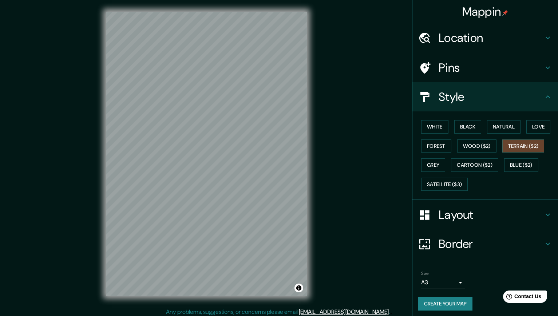
click at [469, 35] on h4 "Location" at bounding box center [491, 38] width 105 height 15
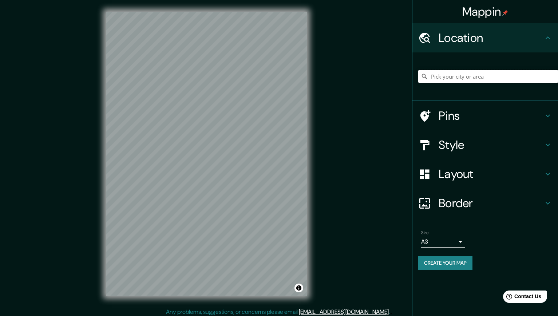
click at [462, 75] on input "Pick your city or area" at bounding box center [488, 76] width 140 height 13
type input "[GEOGRAPHIC_DATA][PERSON_NAME], [GEOGRAPHIC_DATA], [GEOGRAPHIC_DATA]"
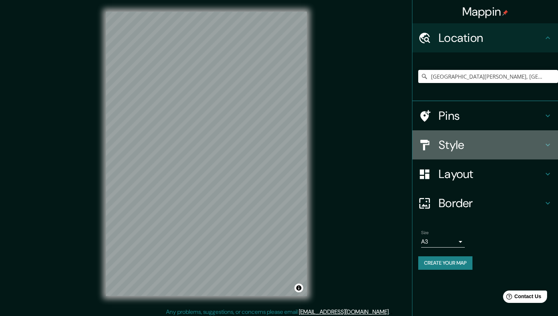
click at [447, 147] on h4 "Style" at bounding box center [491, 145] width 105 height 15
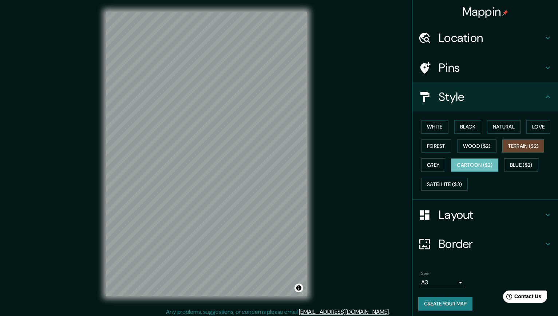
click at [469, 158] on button "Cartoon ($2)" at bounding box center [474, 164] width 47 height 13
click at [508, 165] on button "Blue ($2)" at bounding box center [521, 164] width 34 height 13
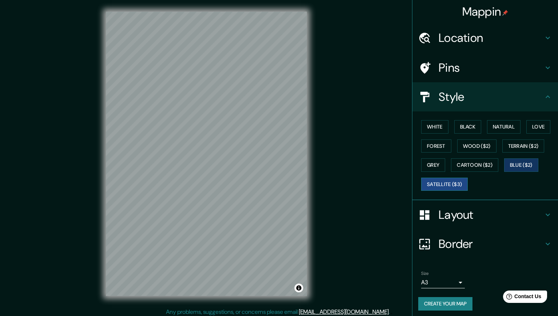
click at [443, 182] on button "Satellite ($3)" at bounding box center [444, 184] width 47 height 13
click at [440, 126] on button "White" at bounding box center [434, 126] width 27 height 13
click at [528, 166] on button "Blue ($2)" at bounding box center [521, 164] width 34 height 13
click at [442, 280] on body "Mappin Location Villa Martelli, Provincia de Buenos Aires, Argentina Villa Mart…" at bounding box center [279, 158] width 558 height 316
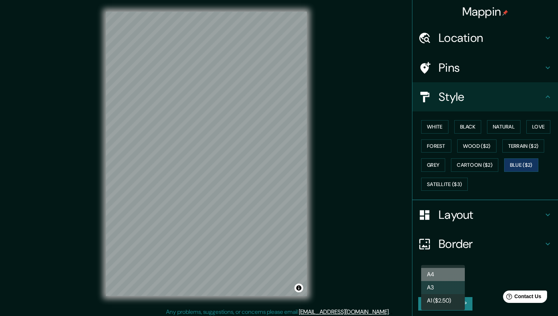
click at [441, 275] on li "A4" at bounding box center [443, 274] width 44 height 13
type input "single"
click at [441, 301] on button "Create your map" at bounding box center [445, 303] width 54 height 13
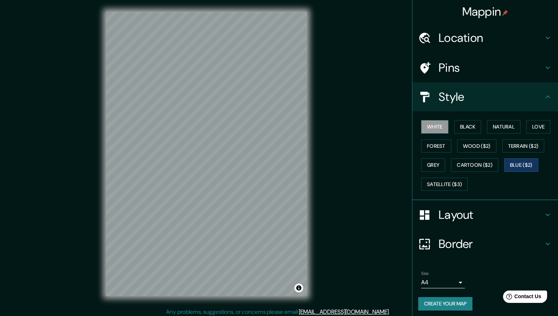
click at [436, 124] on button "White" at bounding box center [434, 126] width 27 height 13
click at [449, 300] on button "Create your map" at bounding box center [445, 303] width 54 height 13
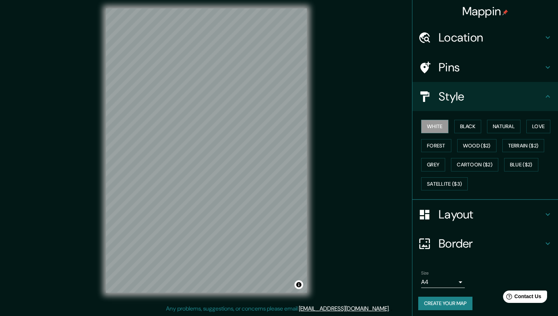
click at [437, 297] on button "Create your map" at bounding box center [445, 303] width 54 height 13
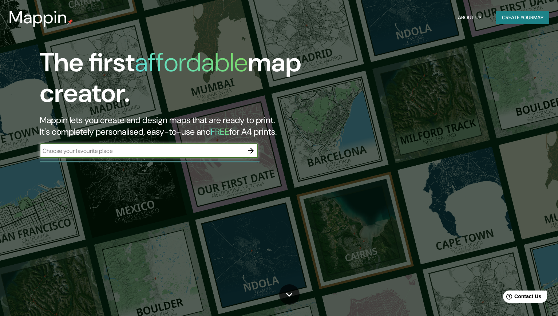
click at [303, 133] on h2 "Mappin lets you create and design maps that are ready to print. It's completely…" at bounding box center [179, 125] width 279 height 23
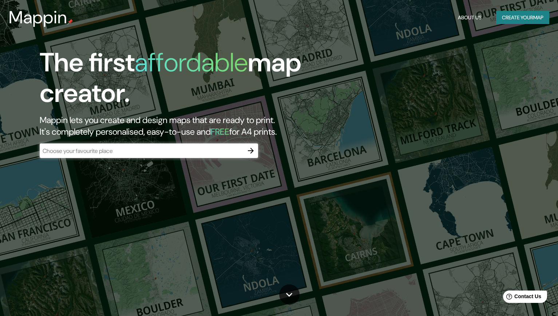
drag, startPoint x: 229, startPoint y: 128, endPoint x: 48, endPoint y: 55, distance: 195.3
click at [48, 56] on div "The first affordable map creator. Mappin lets you create and design maps that a…" at bounding box center [179, 92] width 279 height 90
click at [361, 28] on div "Mappin About Us Create your map" at bounding box center [279, 17] width 558 height 23
click at [70, 119] on h2 "Mappin lets you create and design maps that are ready to print. It's completely…" at bounding box center [179, 125] width 279 height 23
click at [522, 19] on button "Create your map" at bounding box center [522, 17] width 53 height 13
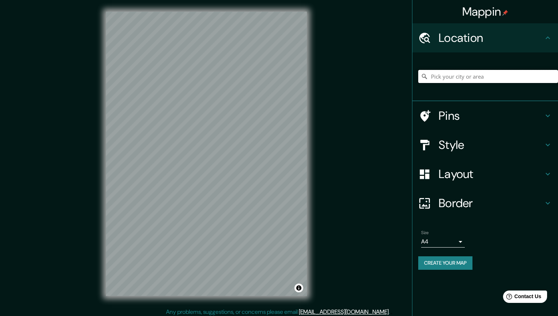
drag, startPoint x: 453, startPoint y: 76, endPoint x: 458, endPoint y: 75, distance: 5.2
click at [453, 76] on input "Pick your city or area" at bounding box center [488, 76] width 140 height 13
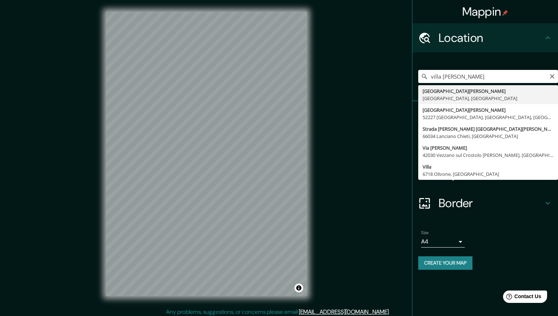
type input "[GEOGRAPHIC_DATA][PERSON_NAME], [GEOGRAPHIC_DATA], [GEOGRAPHIC_DATA]"
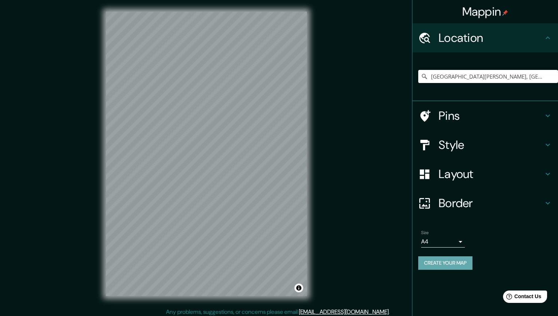
click at [451, 266] on button "Create your map" at bounding box center [445, 262] width 54 height 13
click at [450, 145] on h4 "Style" at bounding box center [491, 145] width 105 height 15
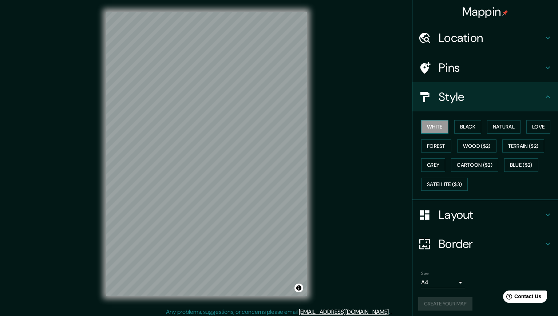
click at [436, 125] on button "White" at bounding box center [434, 126] width 27 height 13
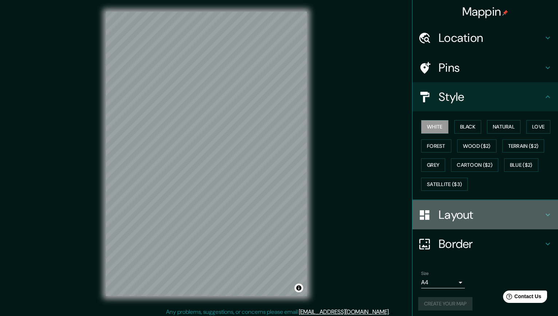
click at [452, 222] on h4 "Layout" at bounding box center [491, 215] width 105 height 15
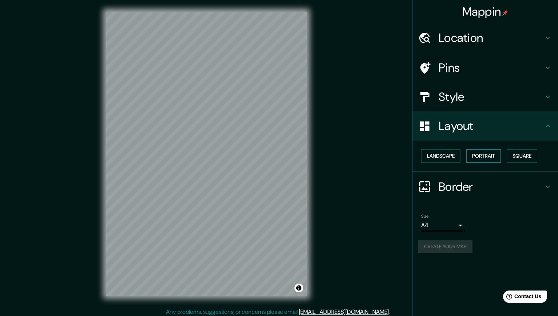
click at [486, 155] on button "Portrait" at bounding box center [483, 155] width 35 height 13
click at [458, 184] on h4 "Border" at bounding box center [491, 186] width 105 height 15
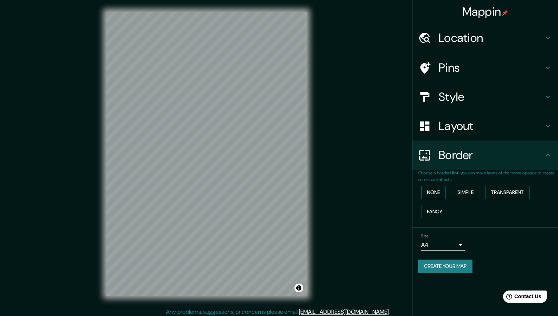
click at [431, 191] on button "None" at bounding box center [433, 192] width 25 height 13
click at [457, 264] on button "Create your map" at bounding box center [445, 266] width 54 height 13
click at [454, 266] on button "Create your map" at bounding box center [445, 266] width 54 height 13
